Goal: Information Seeking & Learning: Learn about a topic

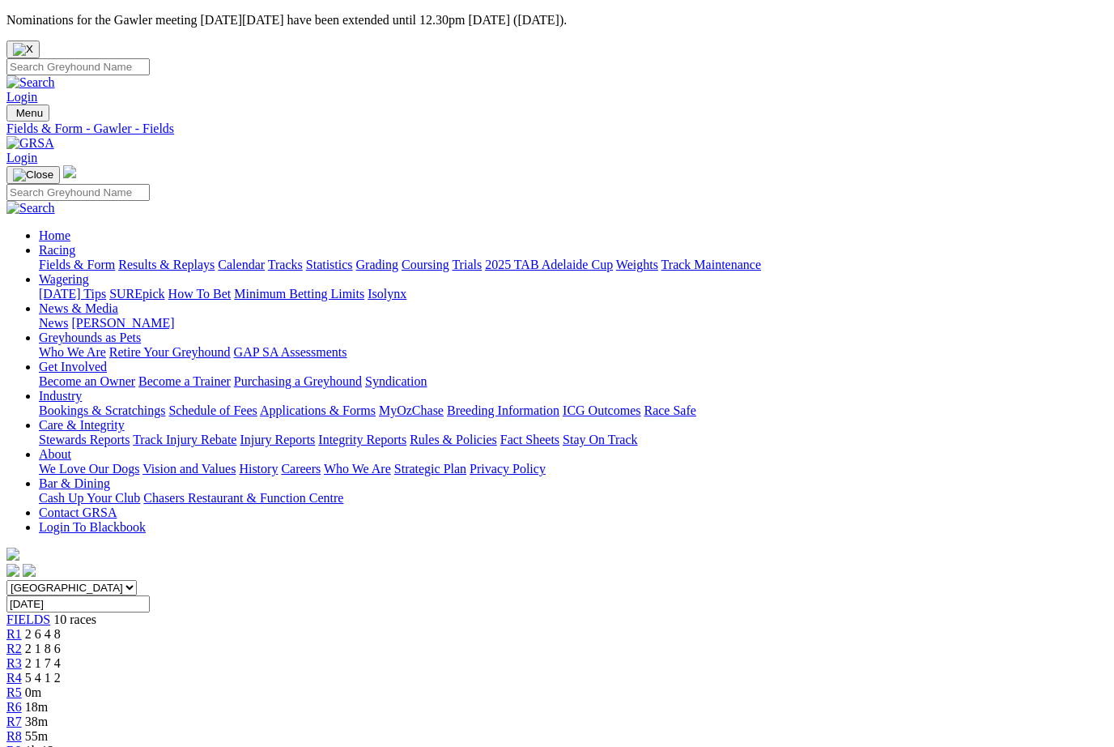
scroll to position [696, 0]
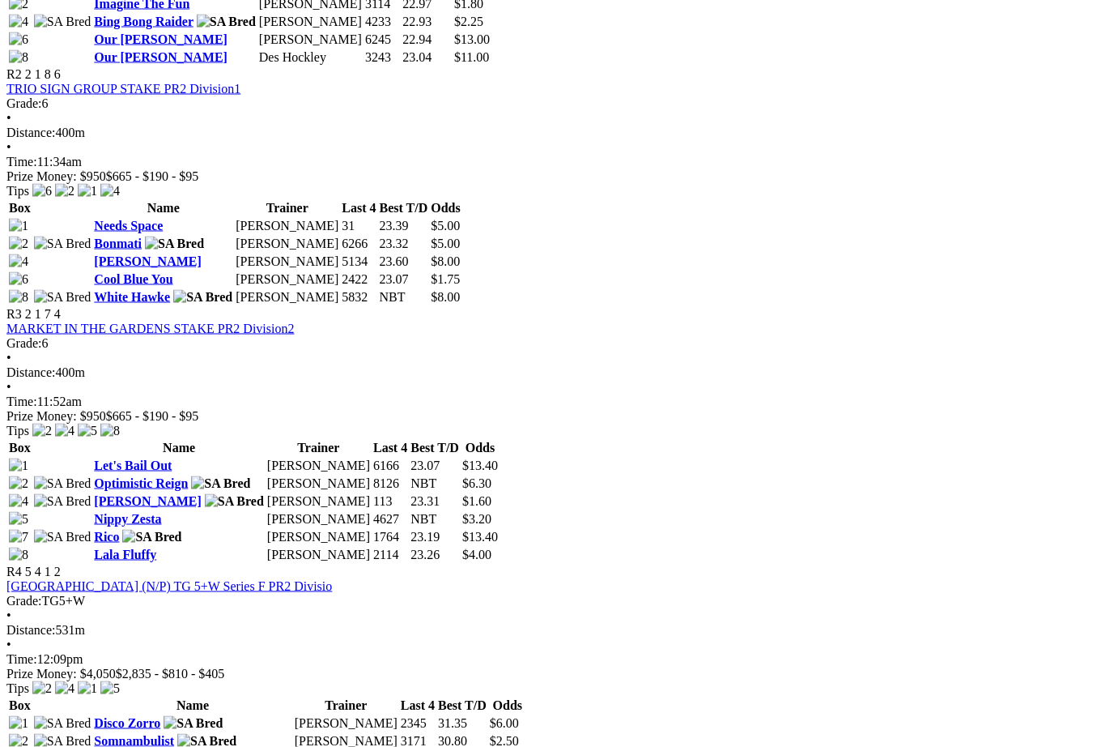
scroll to position [1056, 0]
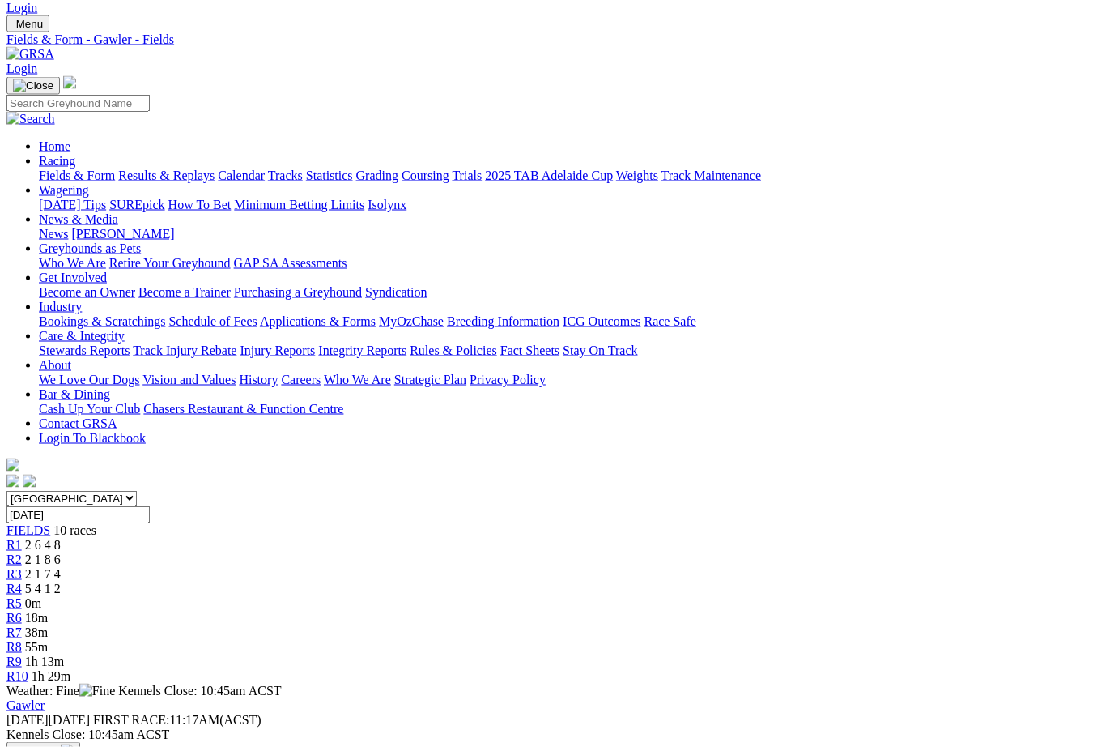
scroll to position [0, 19]
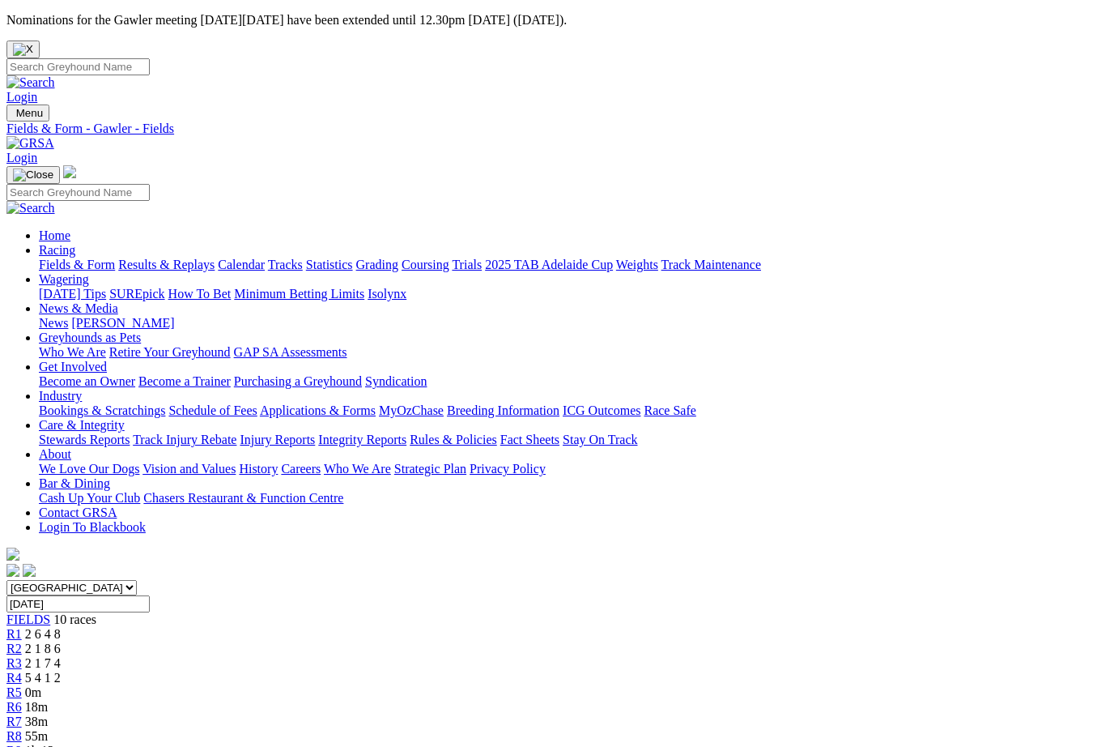
click at [52, 258] on link "Fields & Form" at bounding box center [77, 265] width 76 height 14
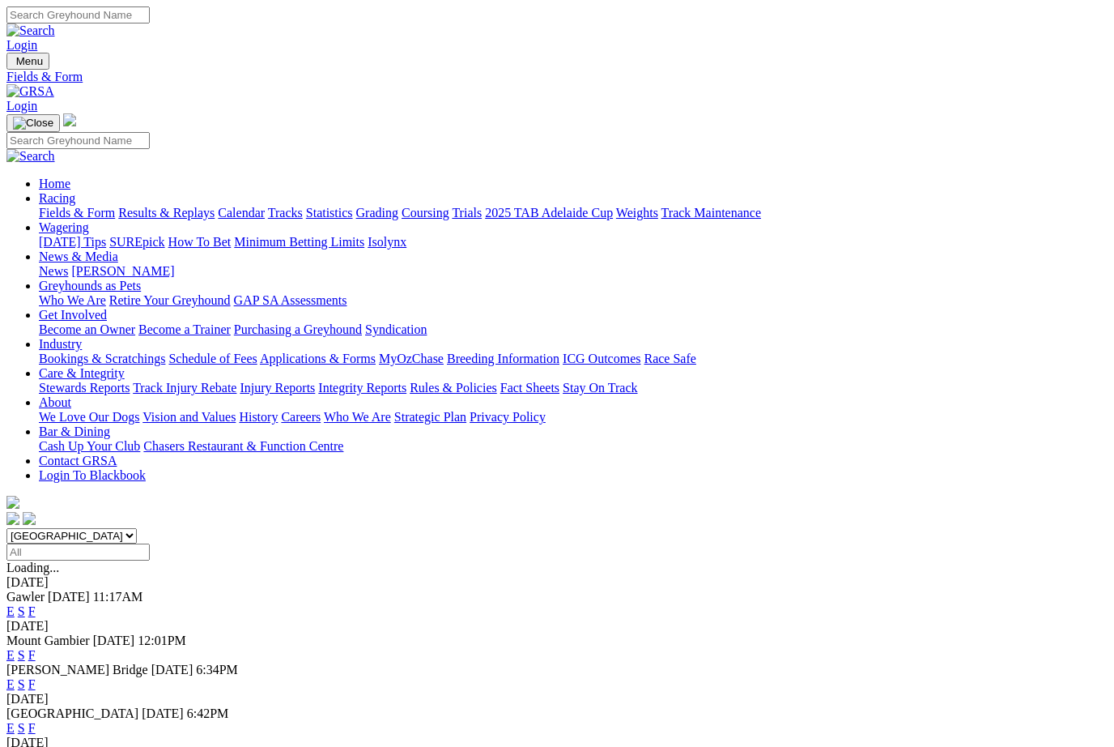
scroll to position [195, 0]
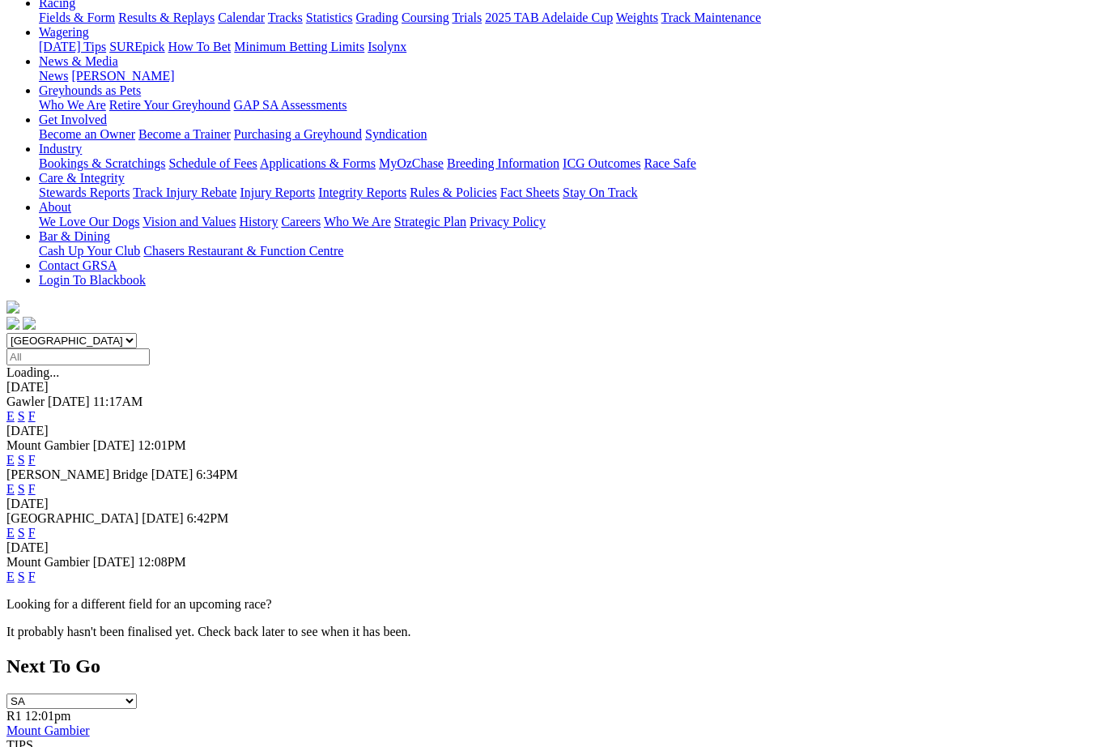
click at [36, 526] on link "F" at bounding box center [31, 533] width 7 height 14
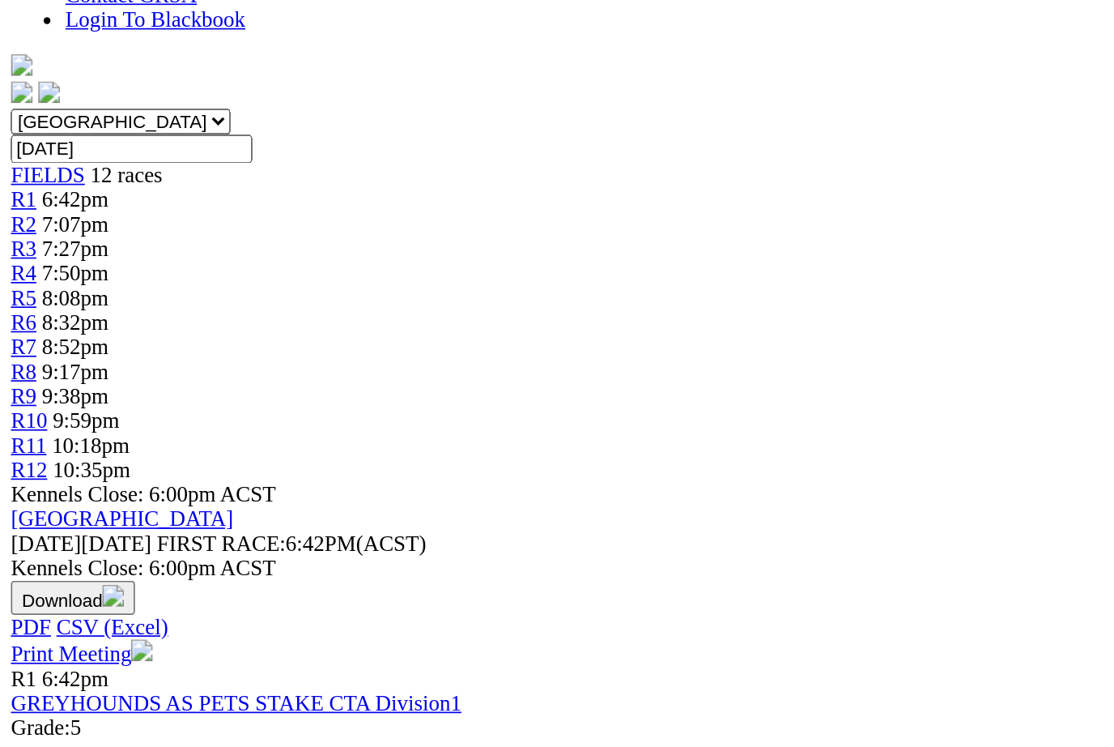
scroll to position [442, 0]
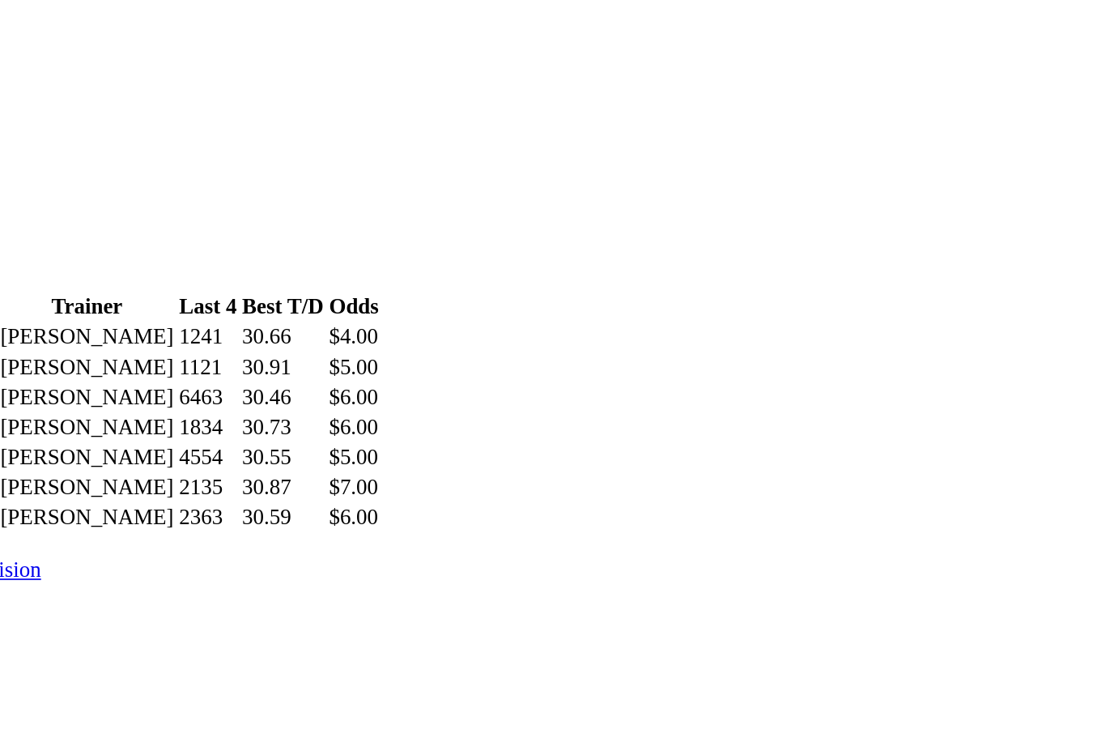
scroll to position [547, 0]
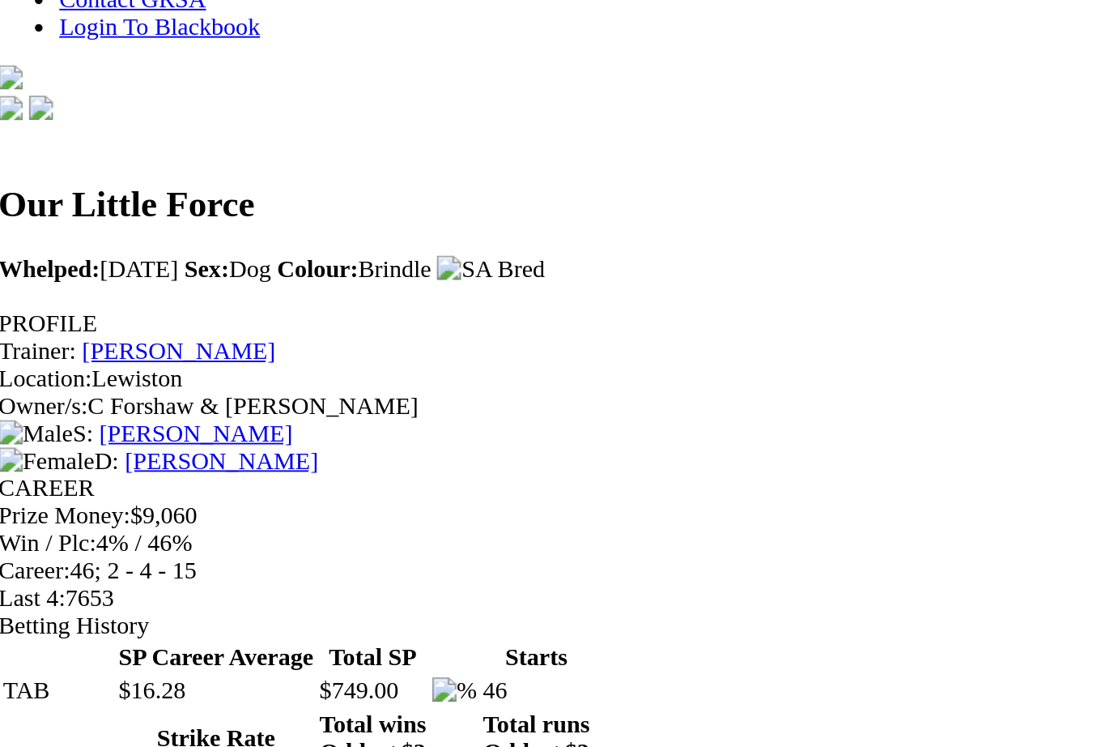
scroll to position [140, 0]
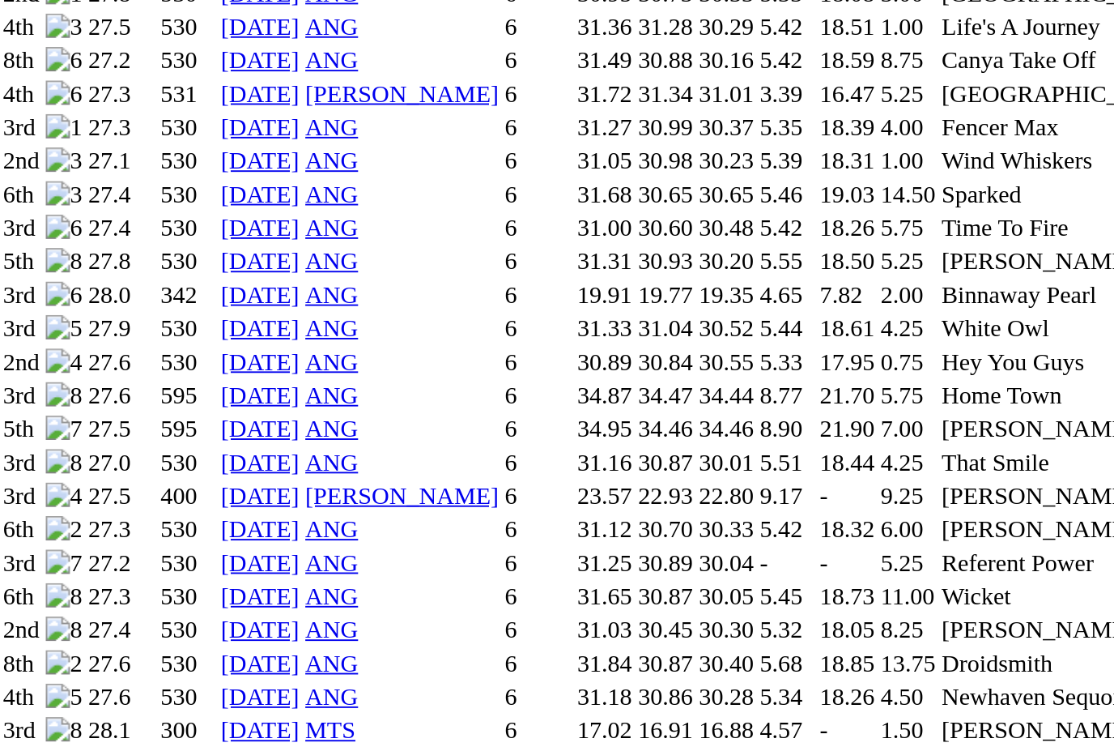
scroll to position [1190, 0]
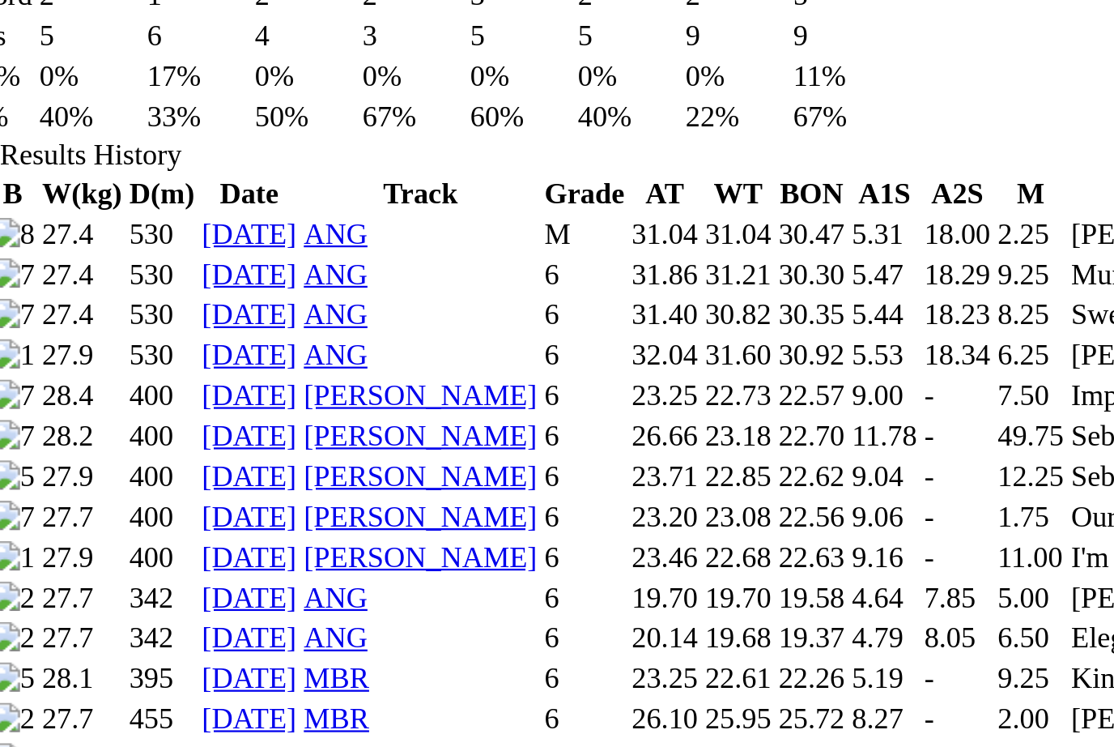
scroll to position [730, 0]
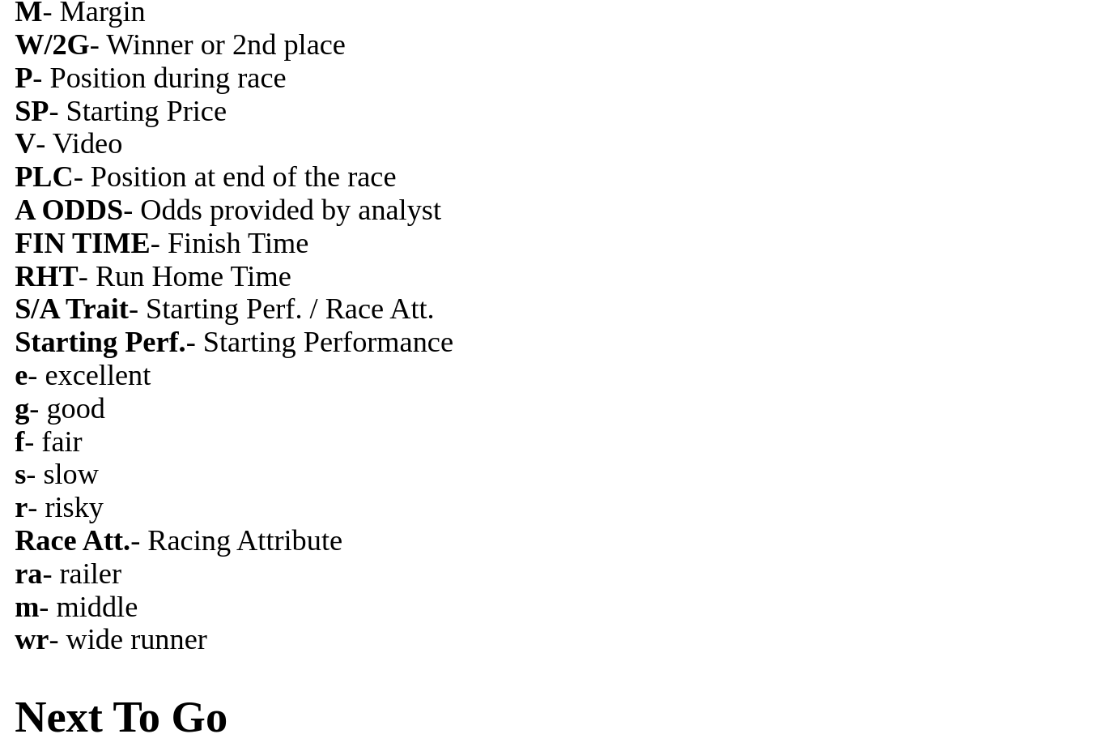
scroll to position [2444, 0]
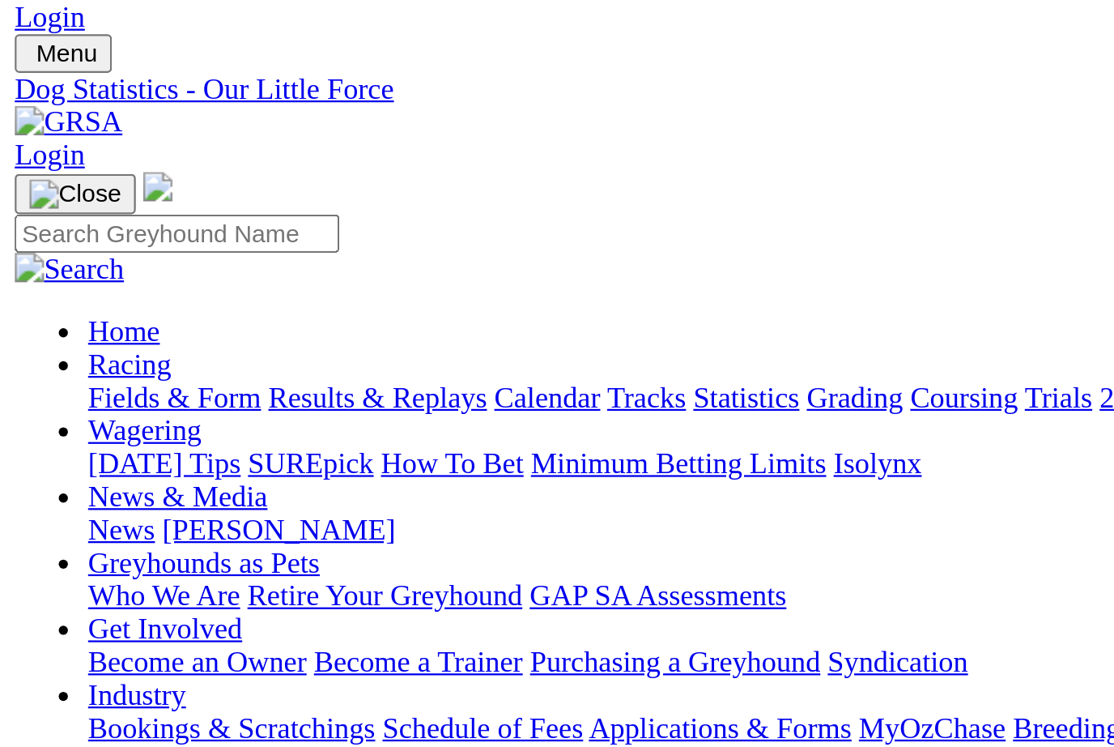
scroll to position [0, 0]
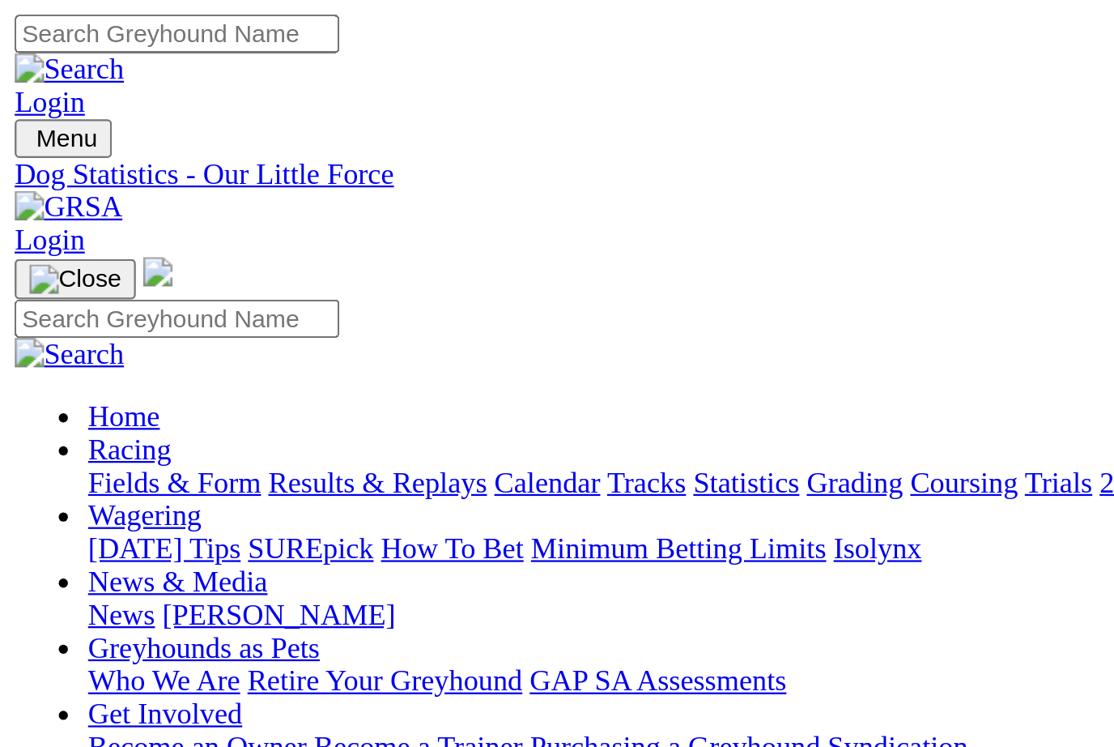
click at [66, 206] on link "Fields & Form" at bounding box center [77, 213] width 76 height 14
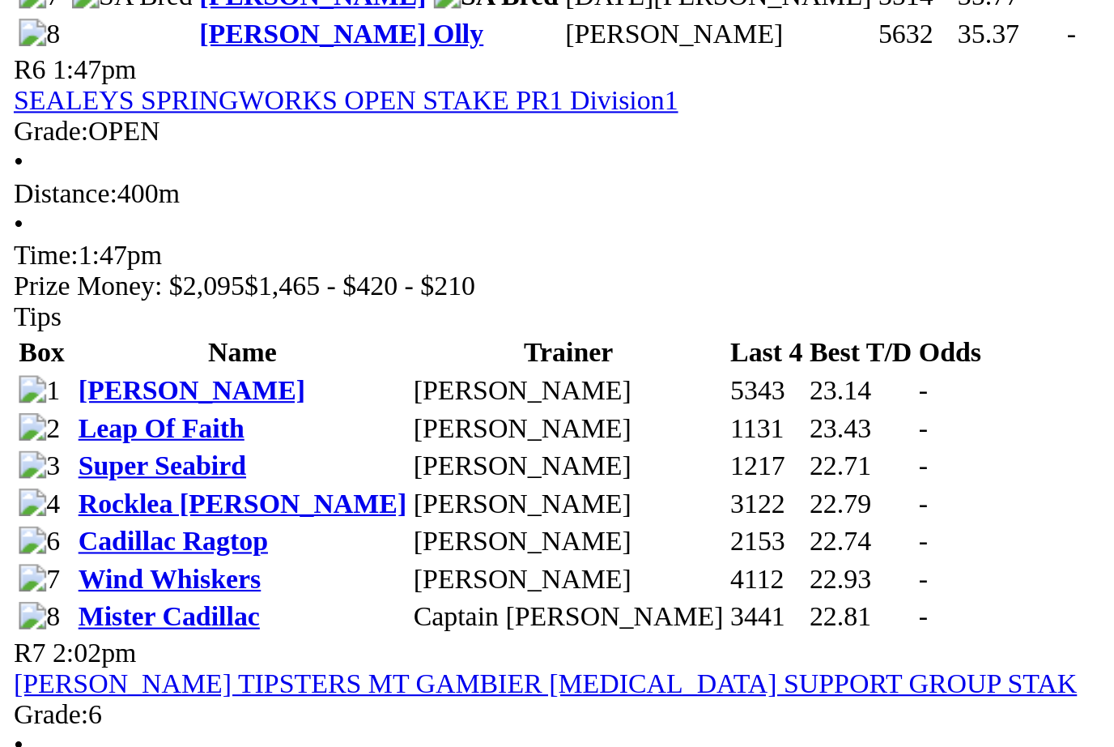
scroll to position [1789, 0]
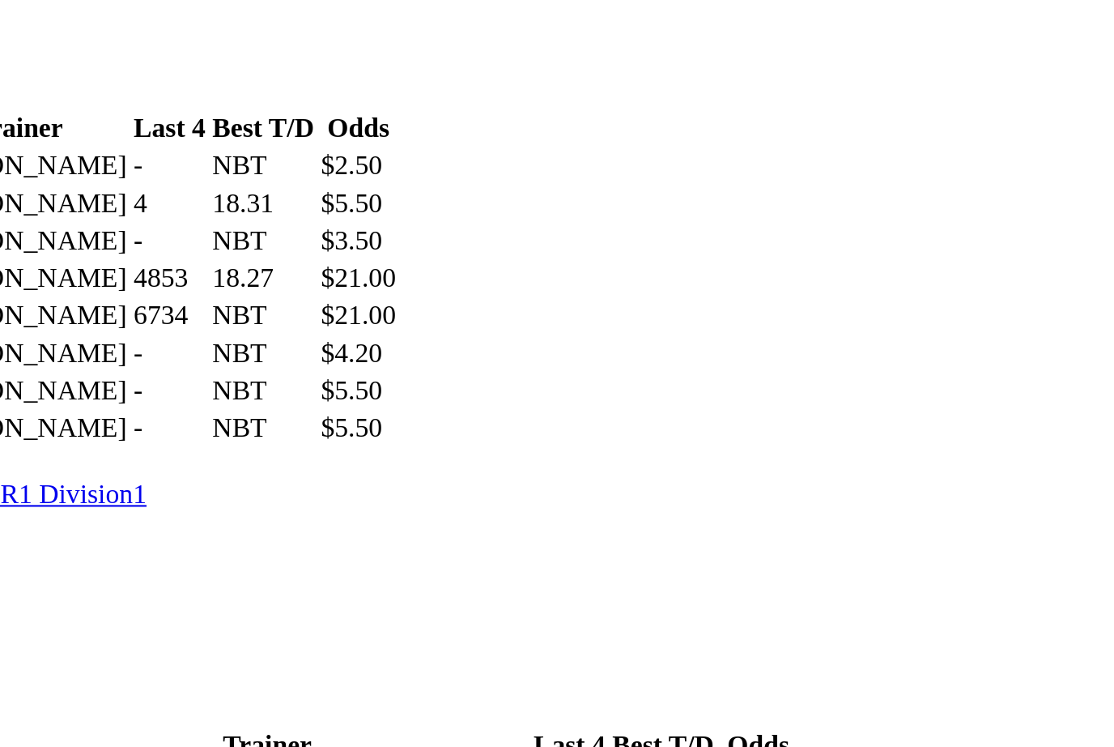
scroll to position [936, 0]
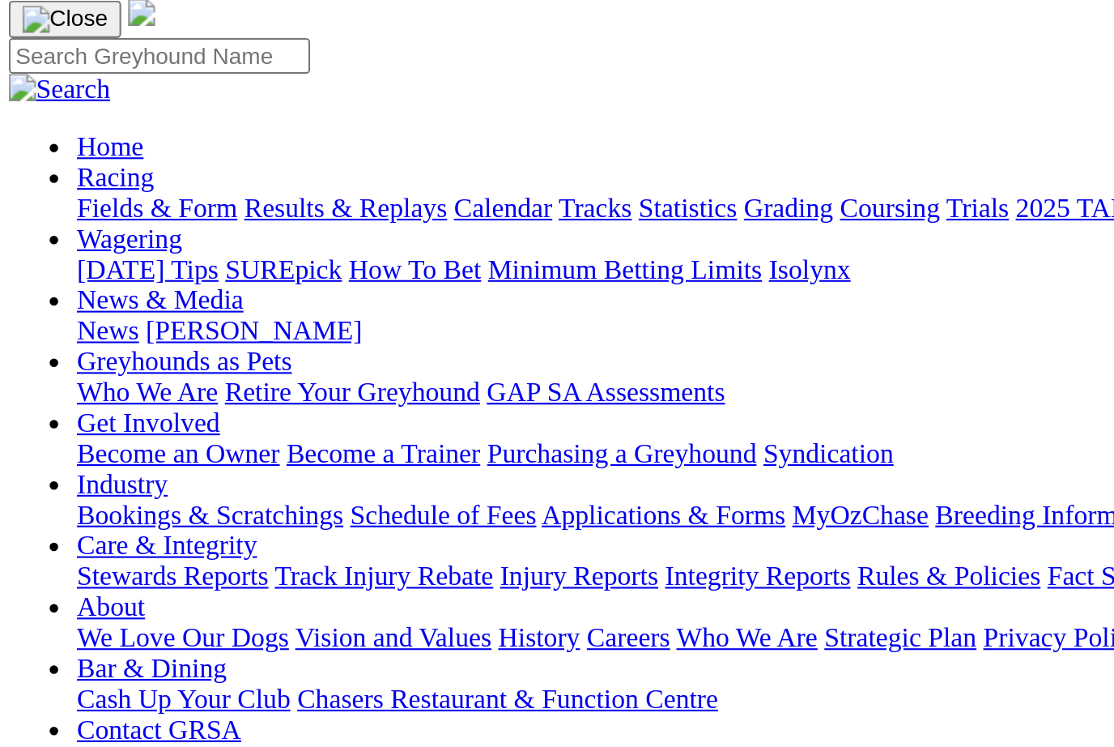
scroll to position [96, 0]
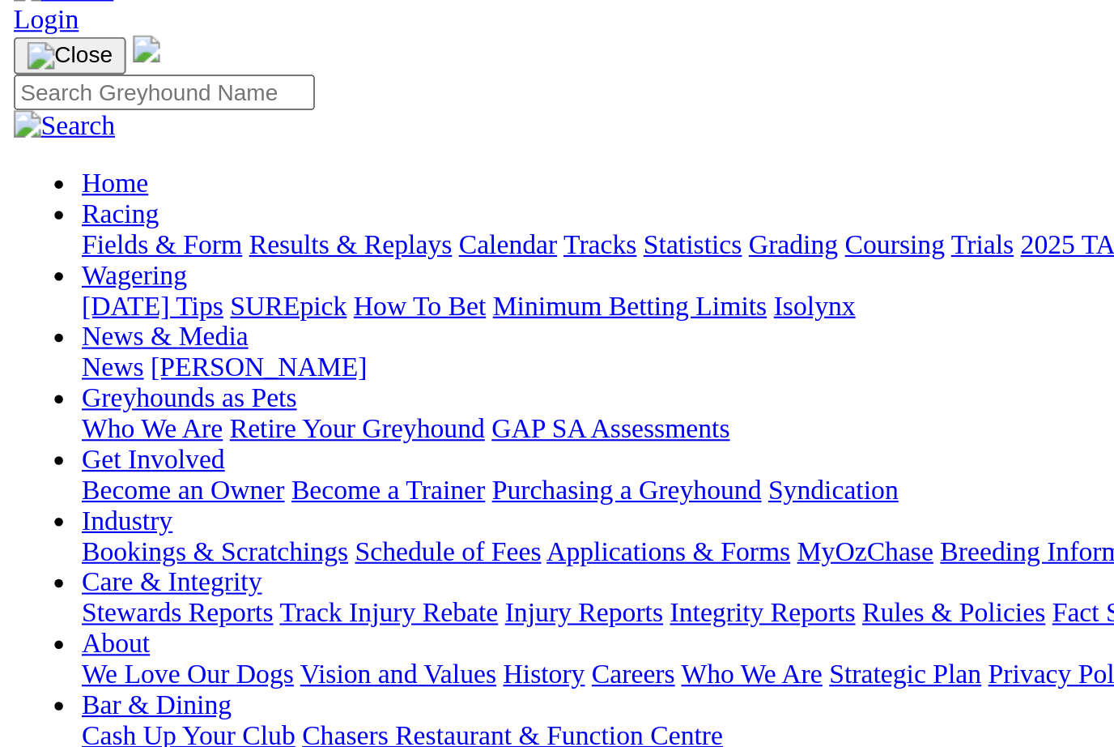
click at [58, 109] on link "Fields & Form" at bounding box center [77, 116] width 76 height 14
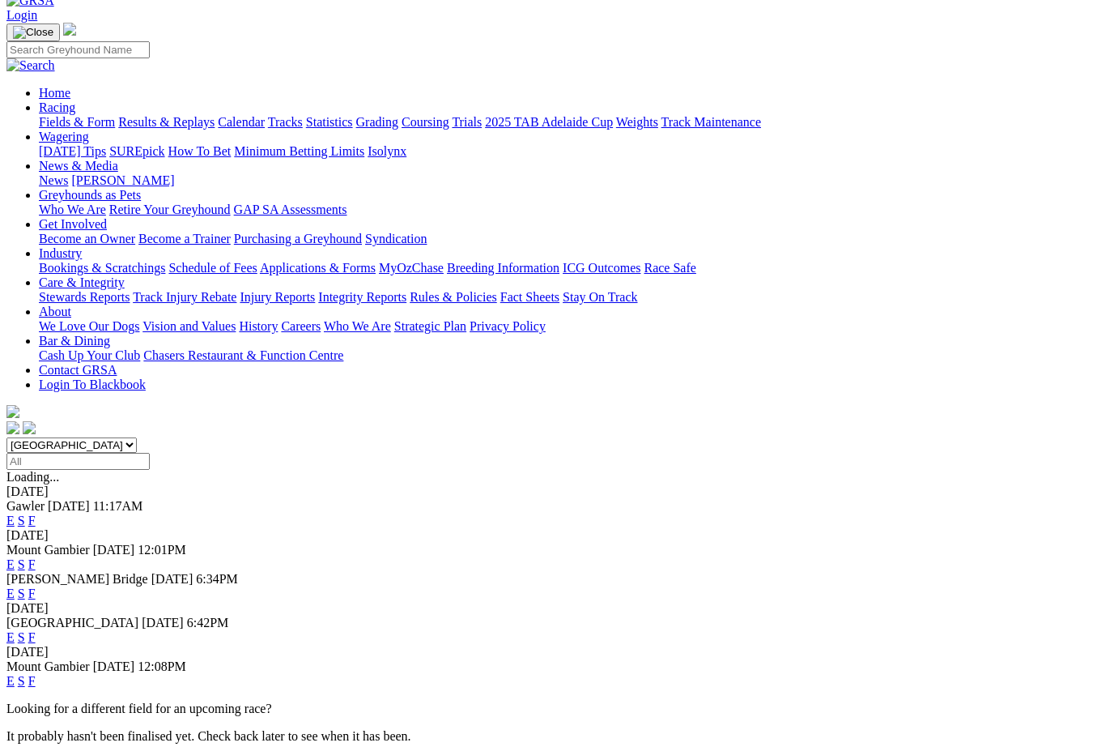
scroll to position [121, 0]
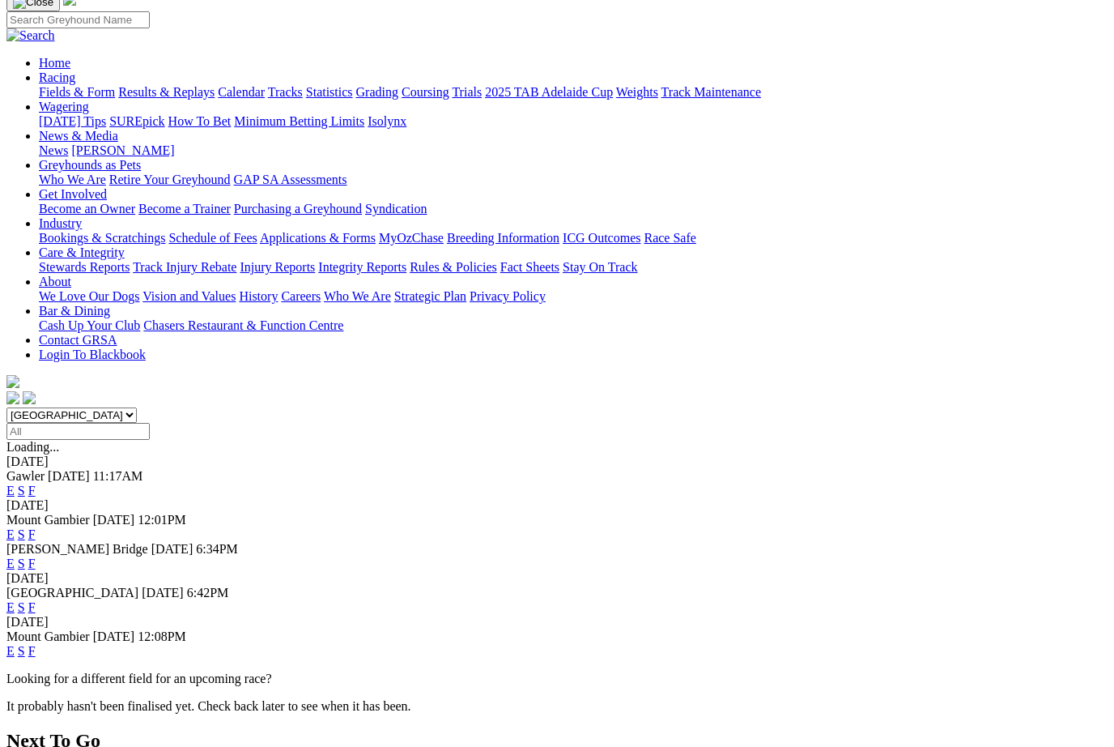
click at [36, 600] on link "F" at bounding box center [31, 607] width 7 height 14
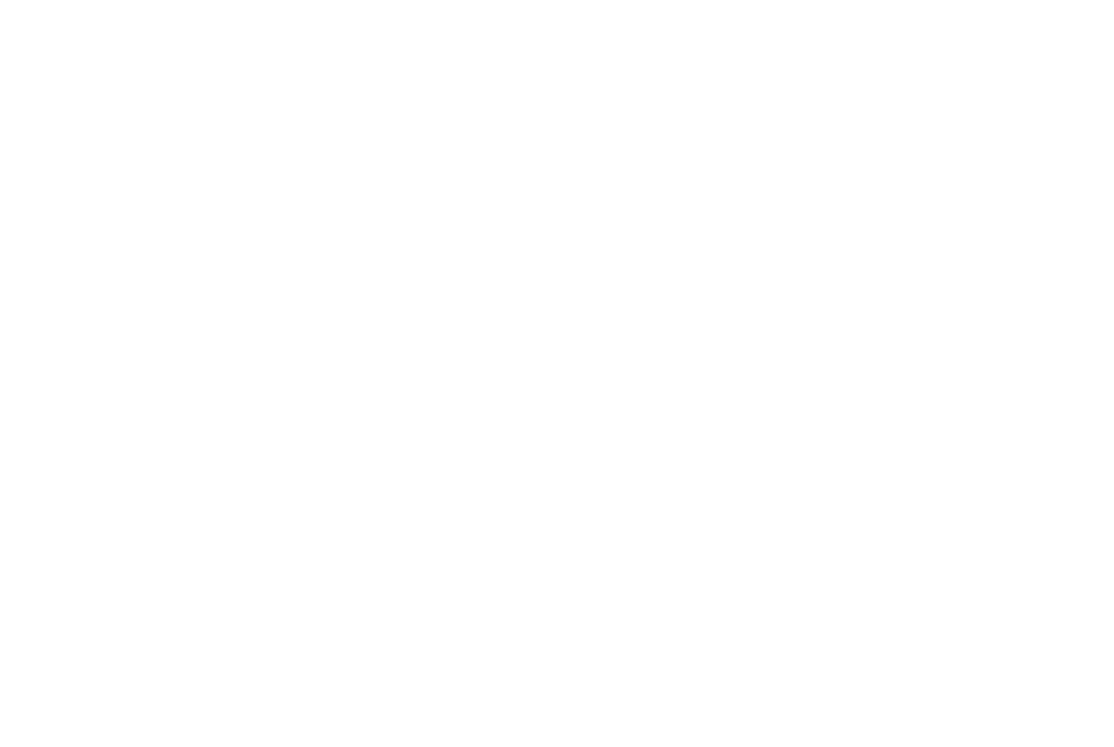
scroll to position [901, 1]
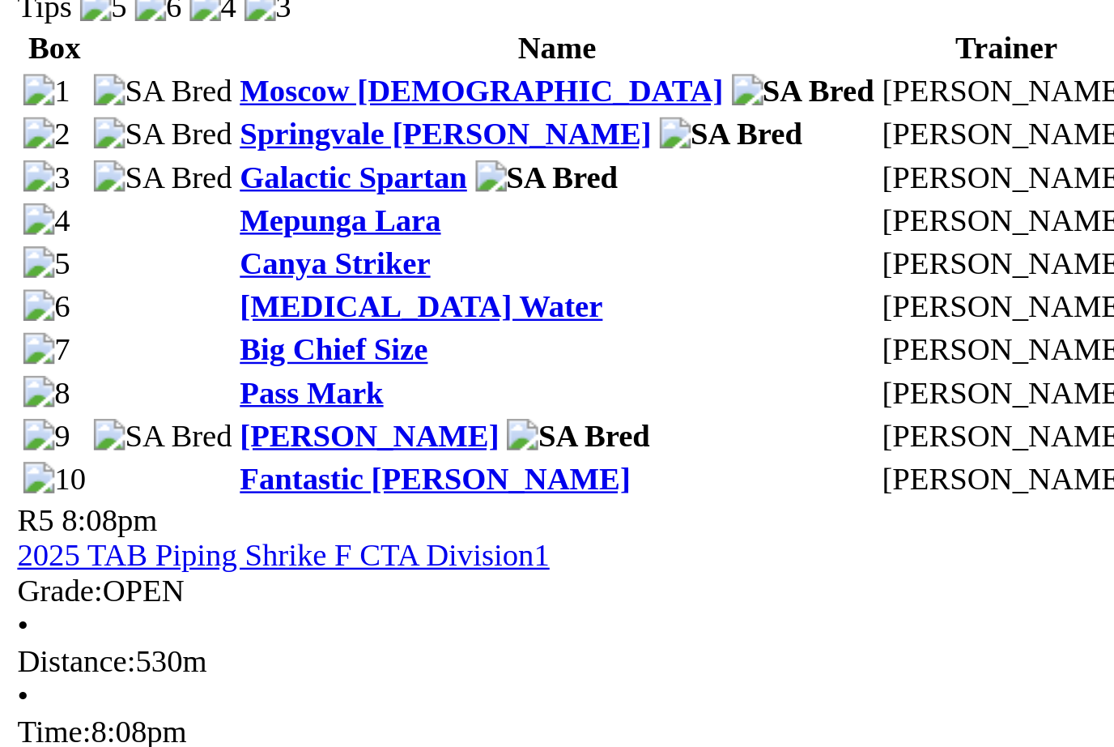
scroll to position [1412, 0]
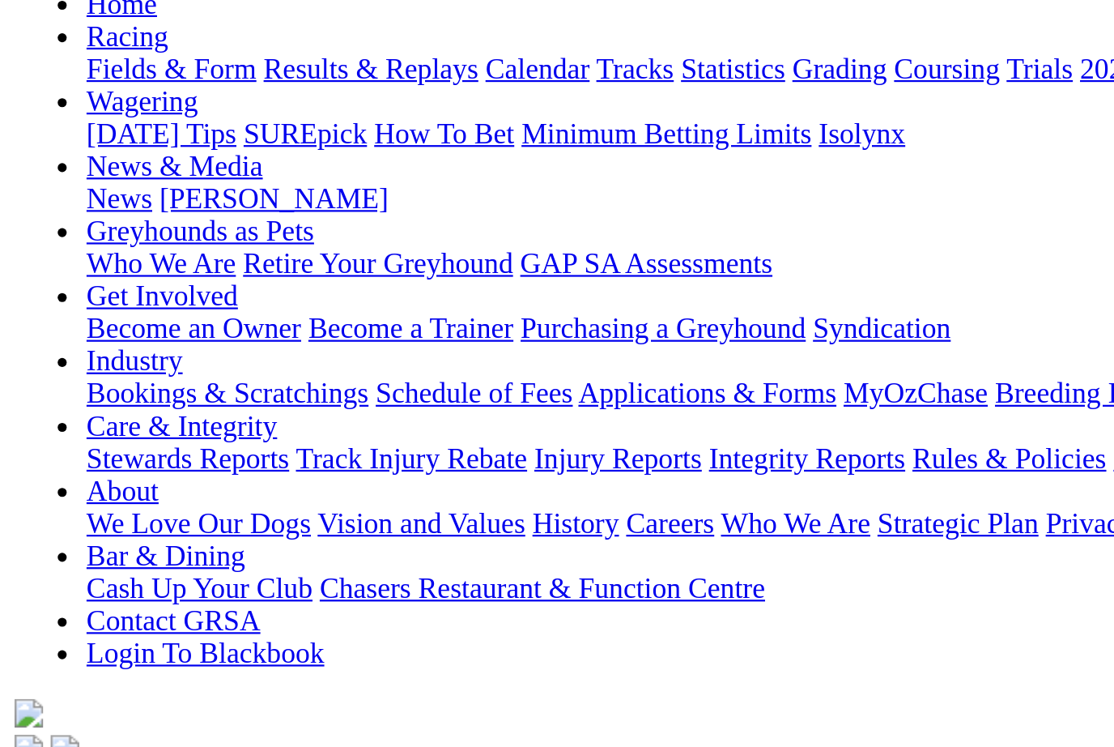
scroll to position [181, 0]
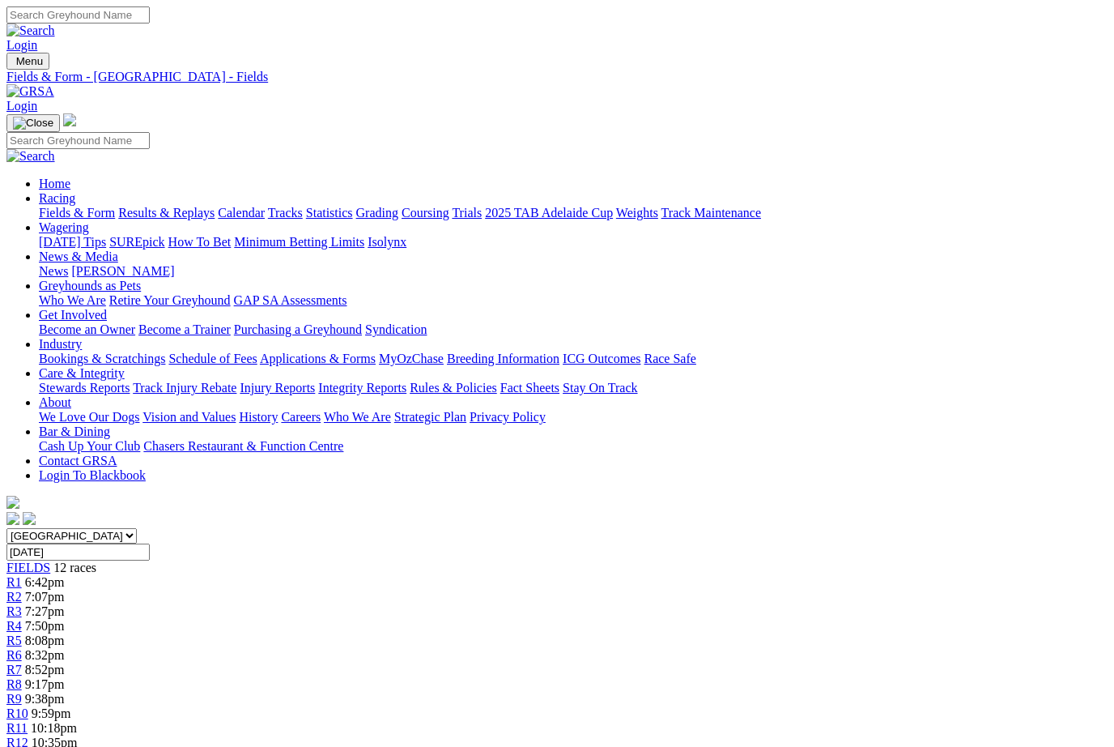
scroll to position [1775, 569]
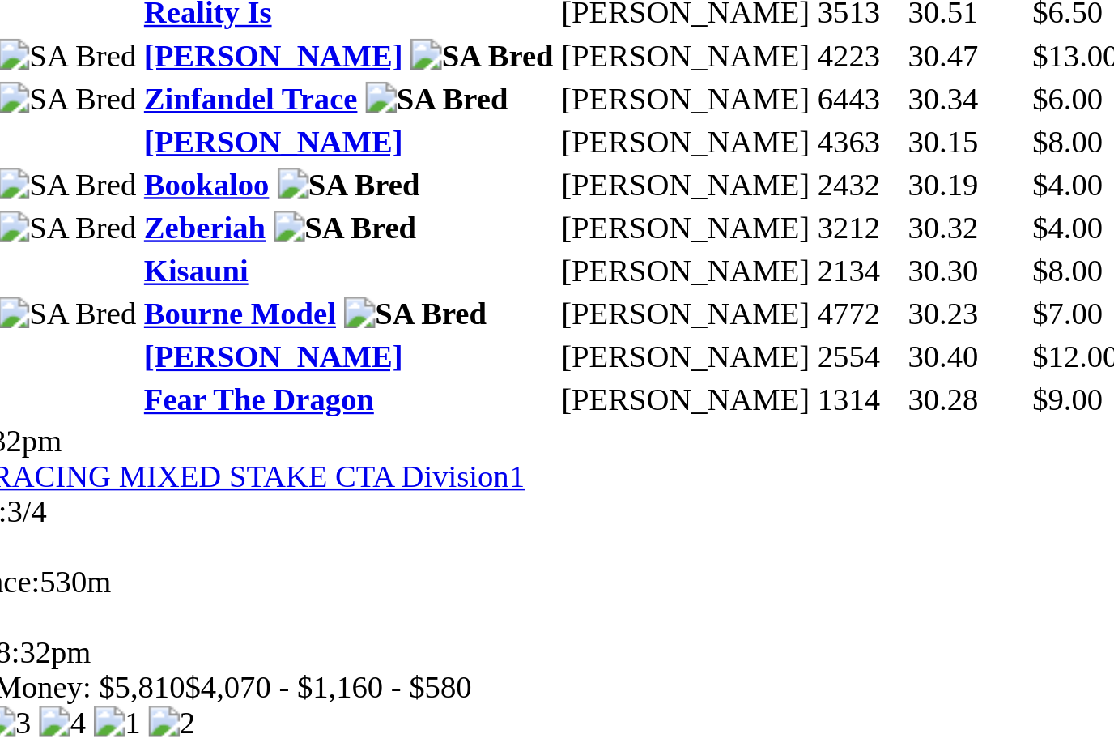
scroll to position [1770, 0]
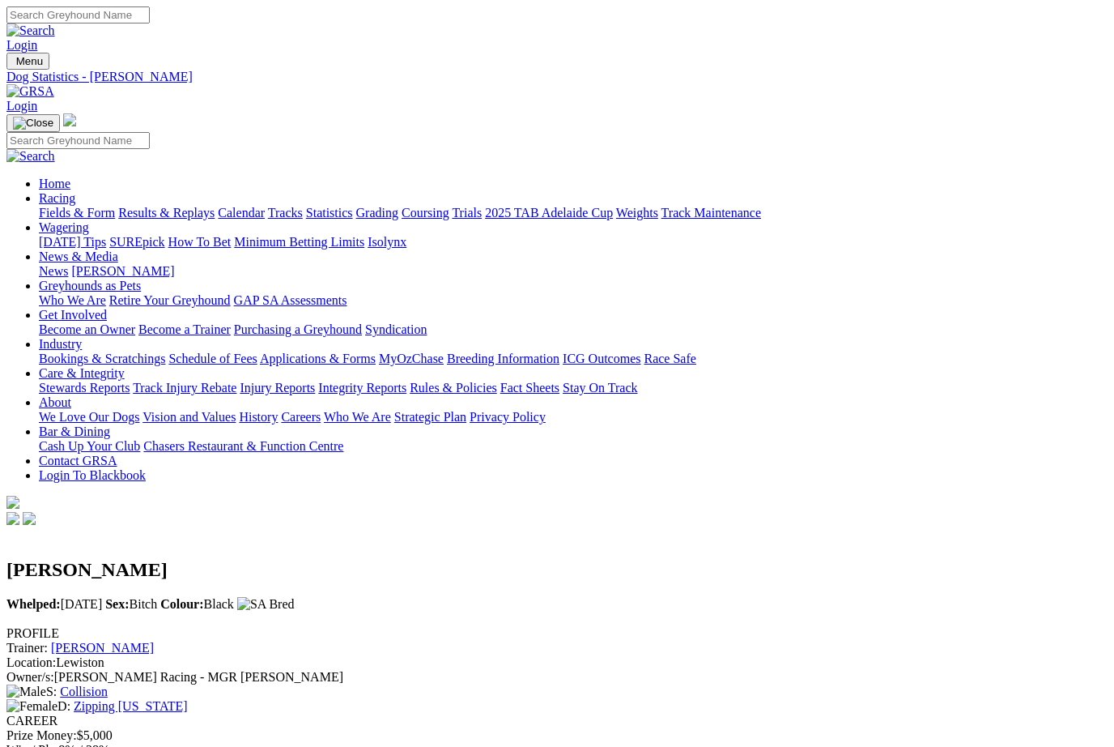
scroll to position [181, 0]
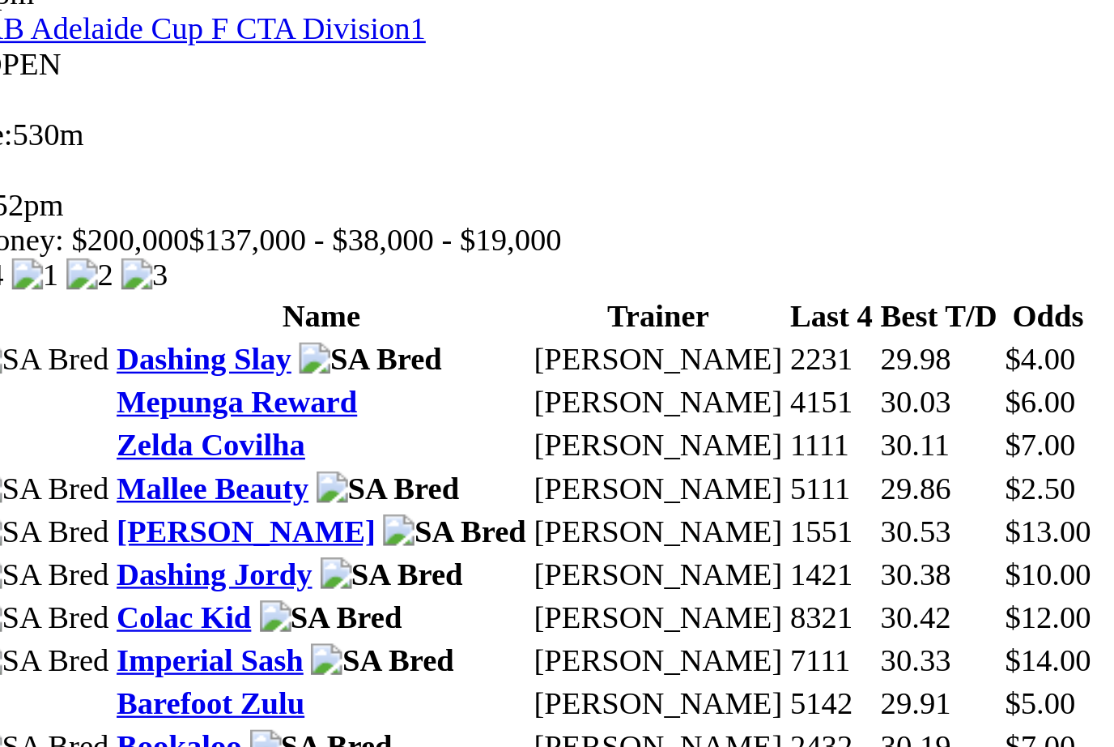
scroll to position [1770, 0]
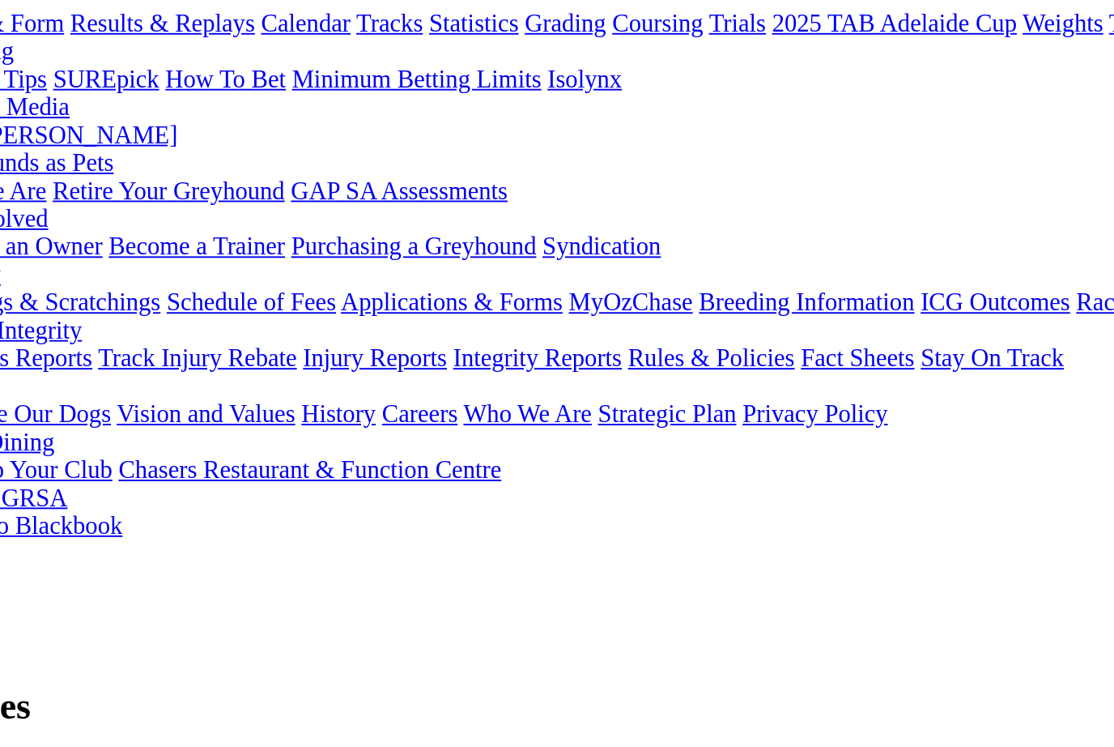
scroll to position [199, 0]
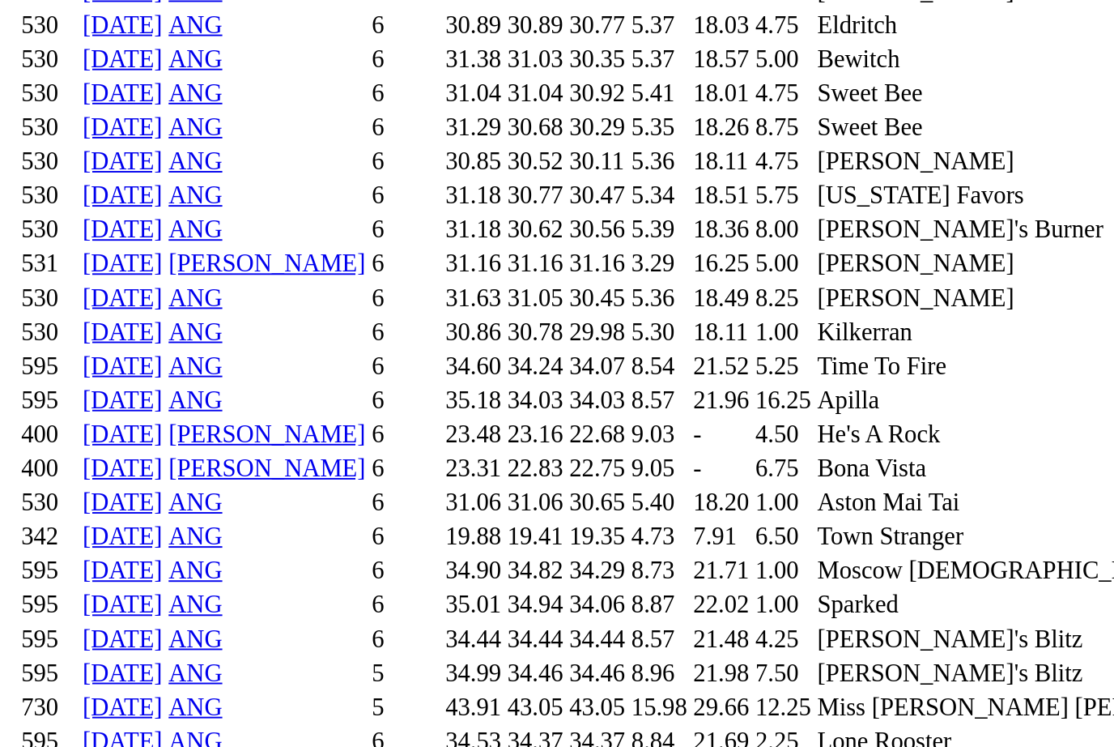
scroll to position [1366, 0]
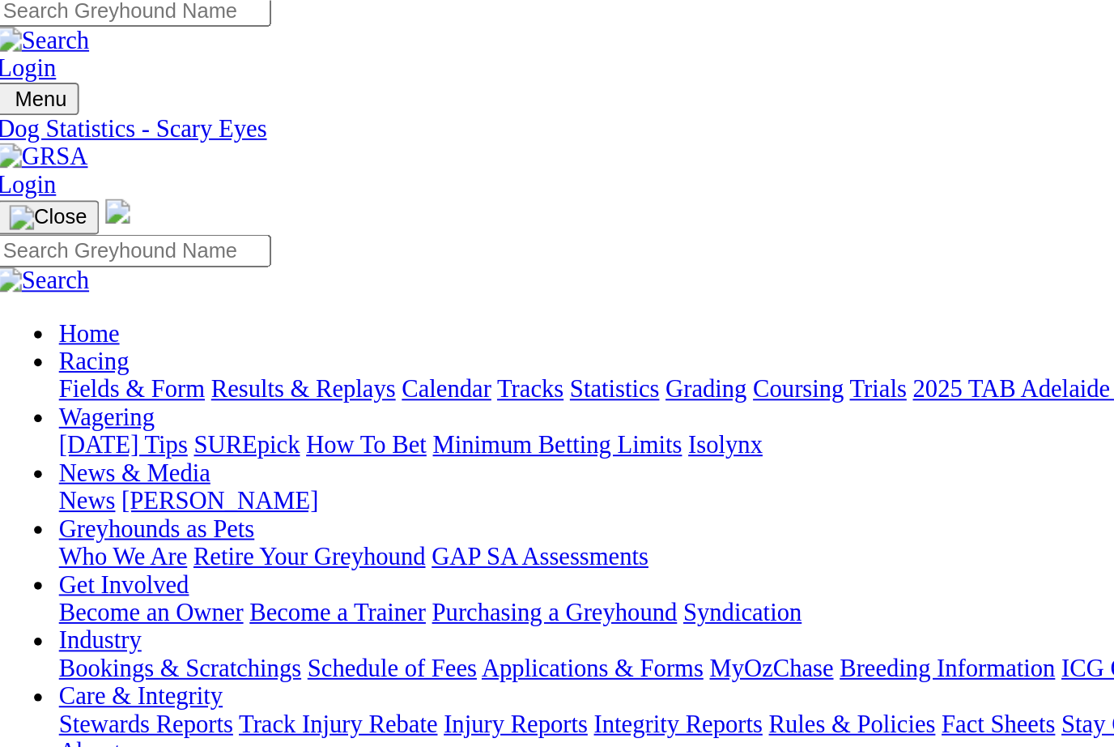
scroll to position [0, 0]
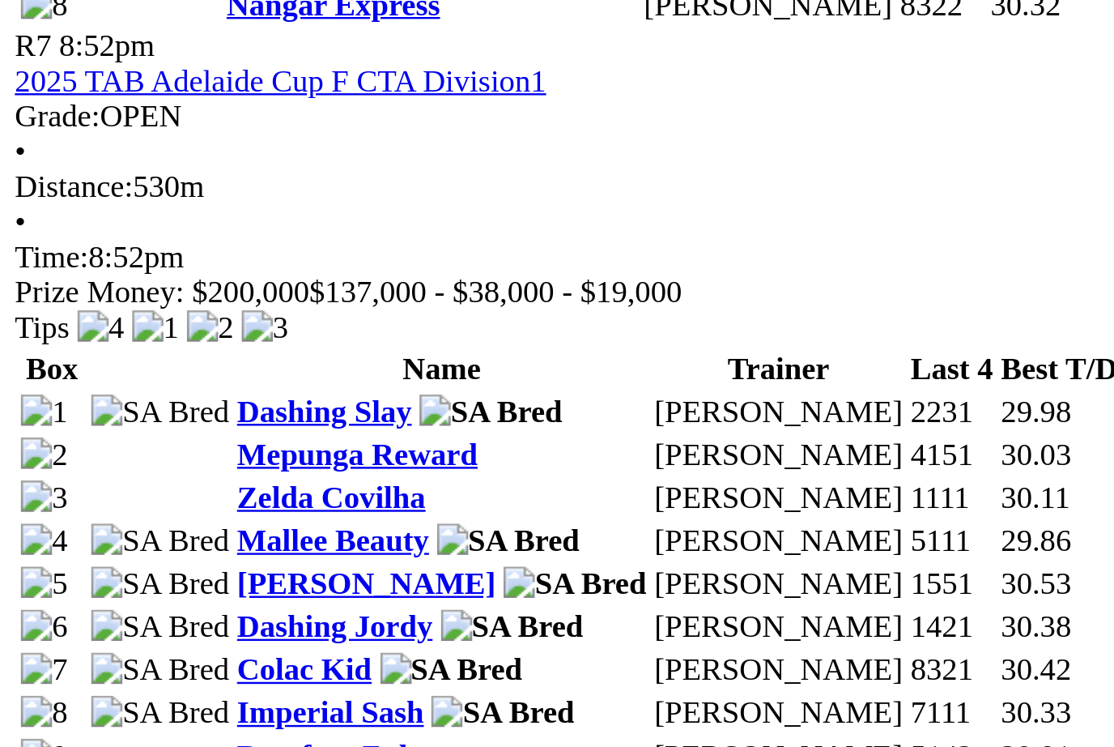
scroll to position [2209, 19]
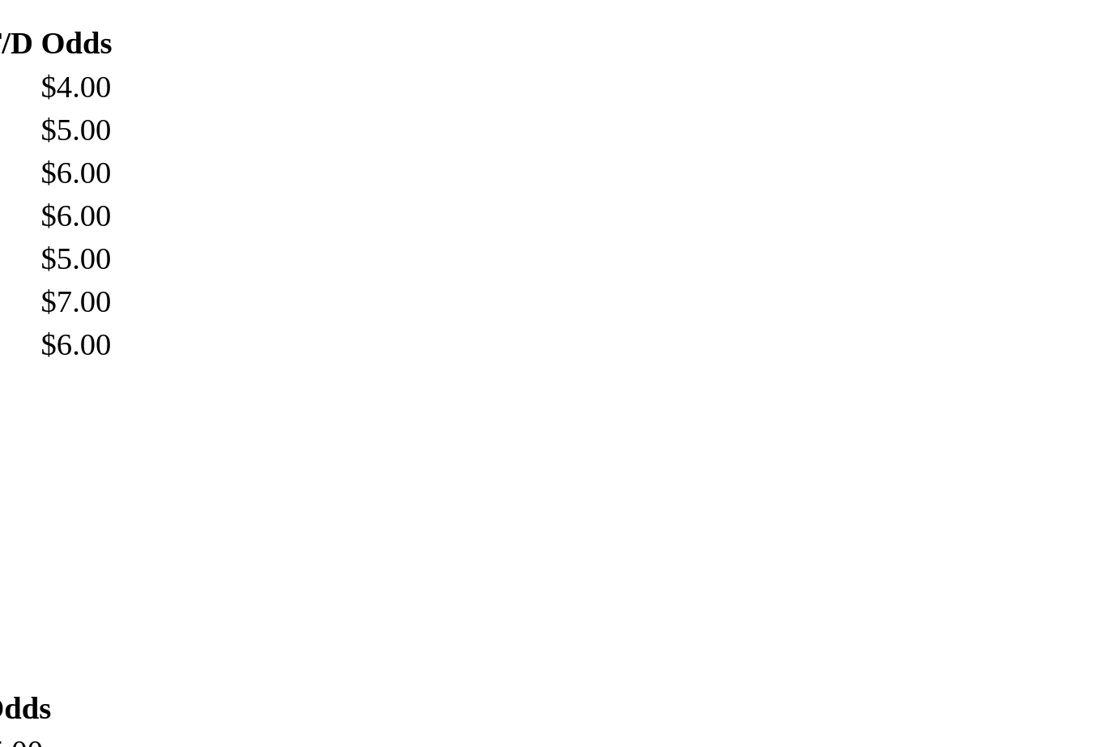
scroll to position [982, 19]
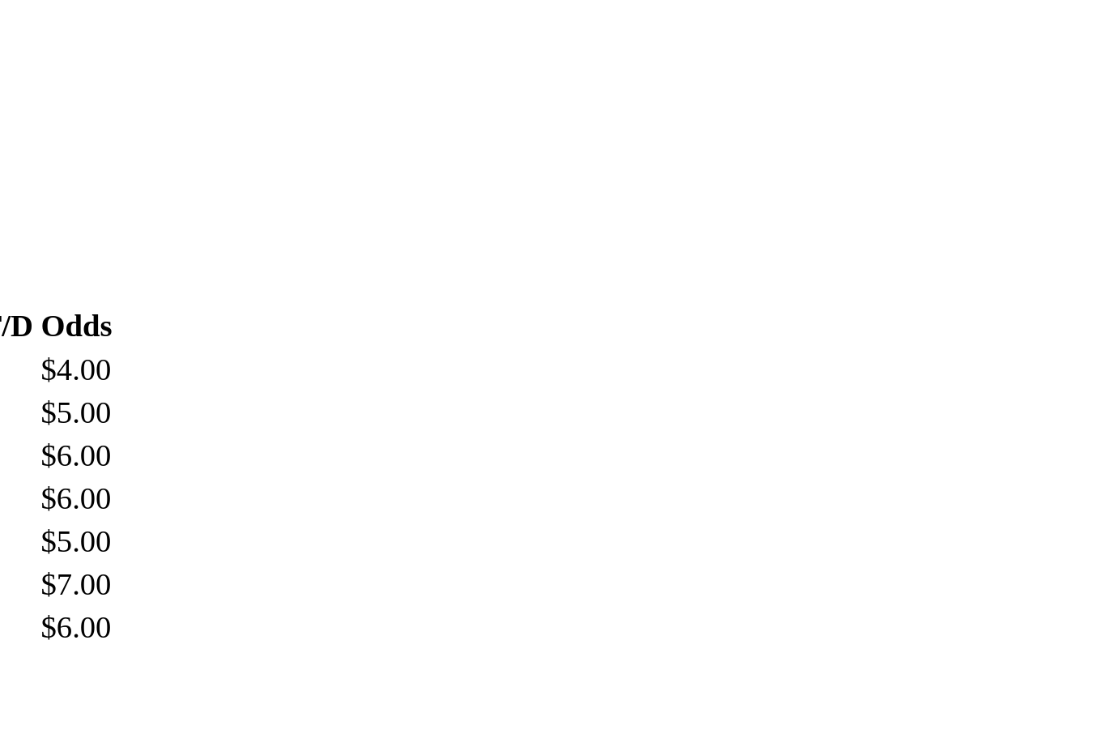
scroll to position [862, 19]
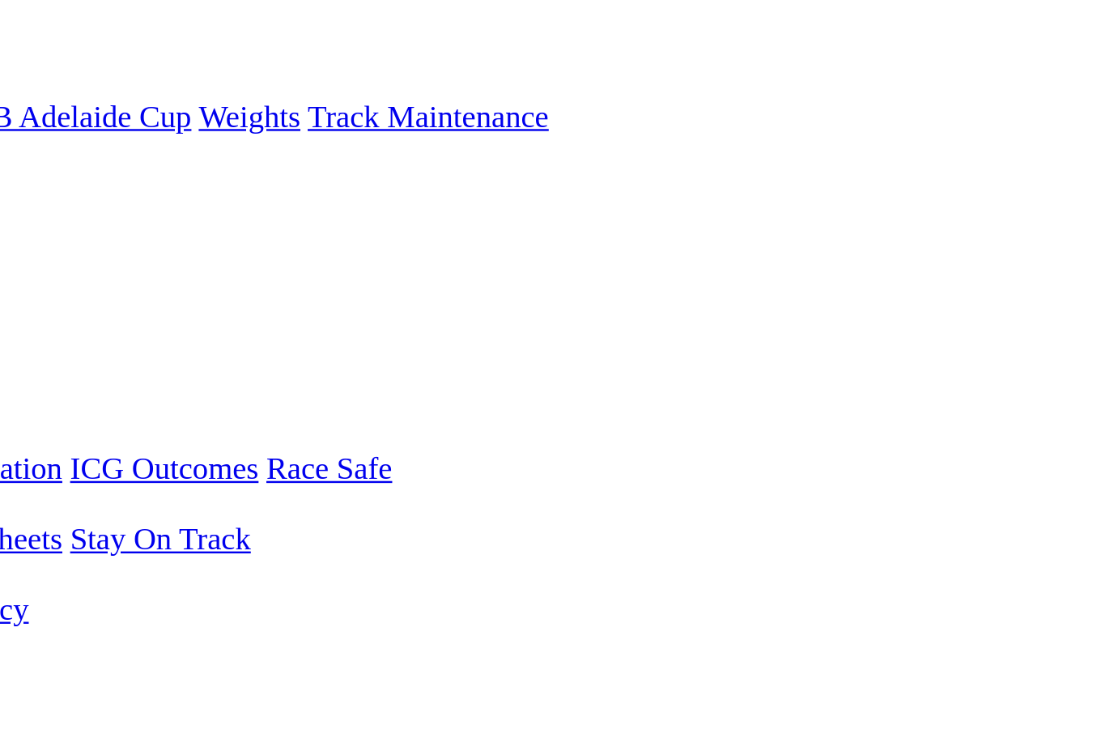
scroll to position [164, 0]
